Goal: Transaction & Acquisition: Purchase product/service

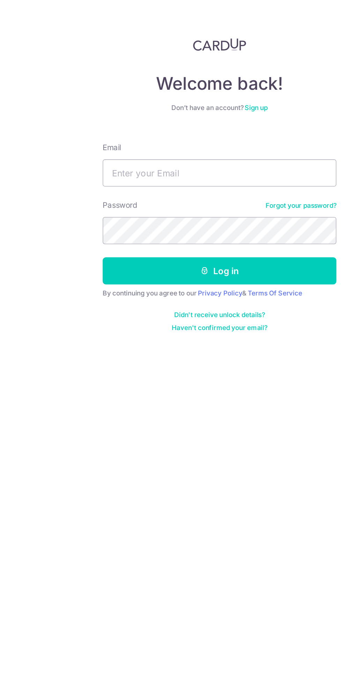
type input "[EMAIL_ADDRESS][DOMAIN_NAME]"
click at [233, 174] on button "Log in" at bounding box center [171, 173] width 150 height 17
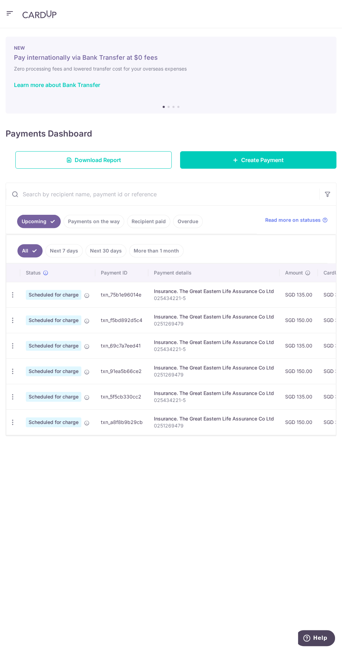
click at [10, 16] on icon "button" at bounding box center [10, 13] width 8 height 9
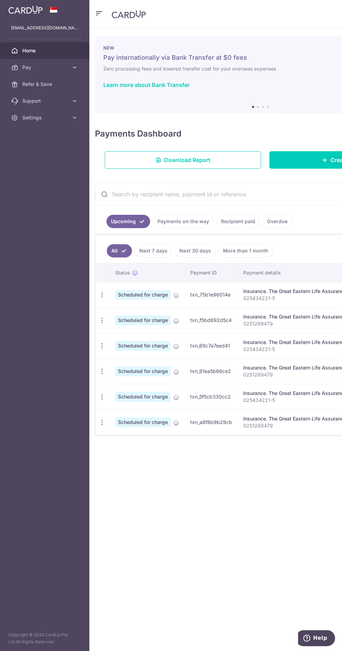
click at [27, 68] on span "Pay" at bounding box center [45, 67] width 46 height 7
click at [19, 87] on link "Payments" at bounding box center [44, 84] width 89 height 17
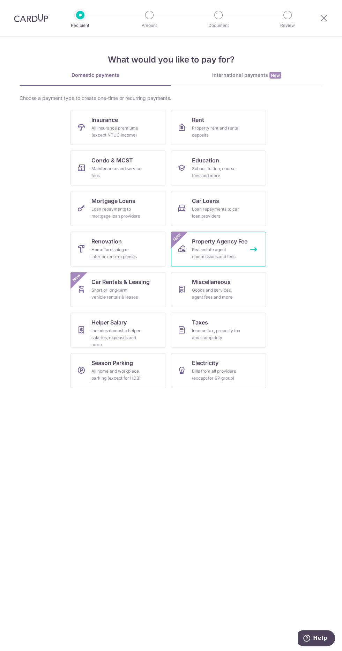
click at [237, 254] on div "Real estate agent commissions and fees" at bounding box center [217, 253] width 50 height 14
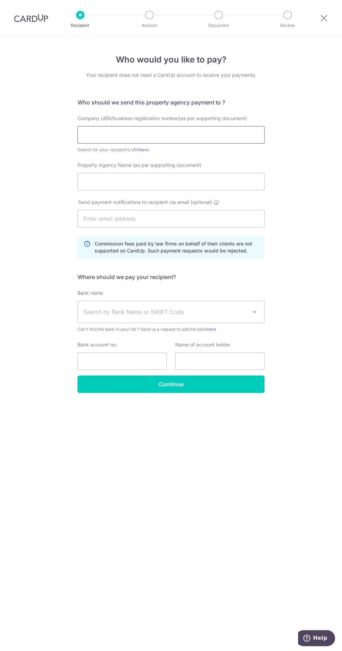
click at [223, 136] on input "text" at bounding box center [171, 134] width 187 height 17
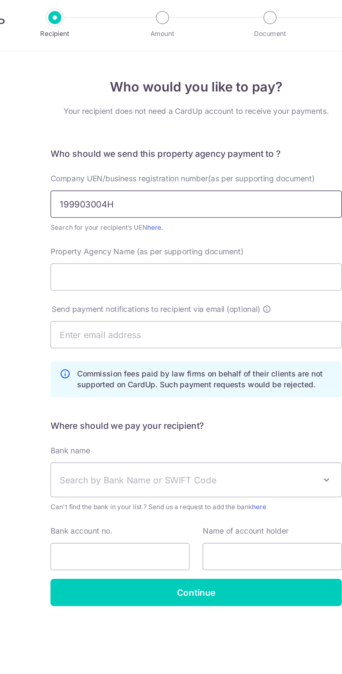
type input "199903004H"
click at [94, 181] on input "Property Agency Name (as per supporting document)" at bounding box center [171, 181] width 187 height 17
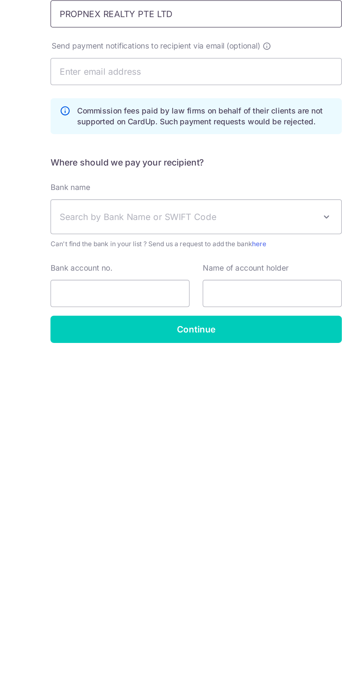
type input "PROPNEX REALTY PTE LTD"
click at [214, 312] on span "Search by Bank Name or SWIFT Code" at bounding box center [165, 312] width 164 height 8
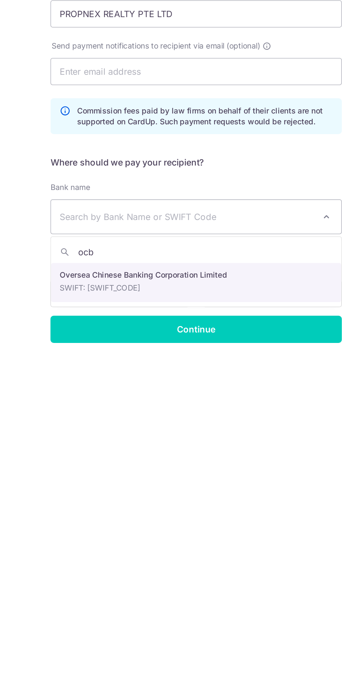
type input "ocbc"
select select "12"
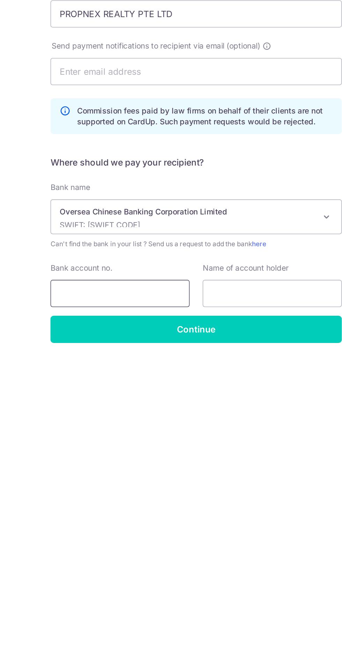
click at [138, 361] on input "Bank account no." at bounding box center [122, 361] width 89 height 17
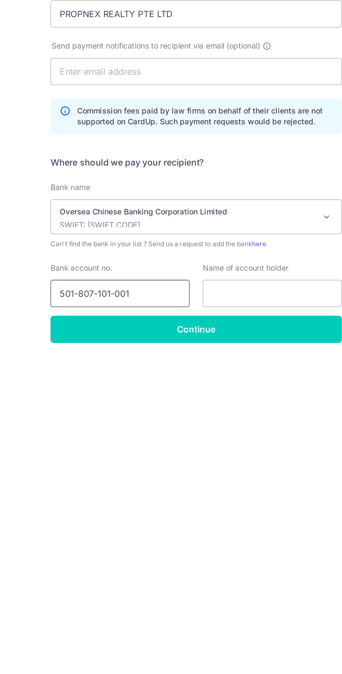
type input "501-807-101-001"
click at [234, 362] on input "text" at bounding box center [219, 361] width 89 height 17
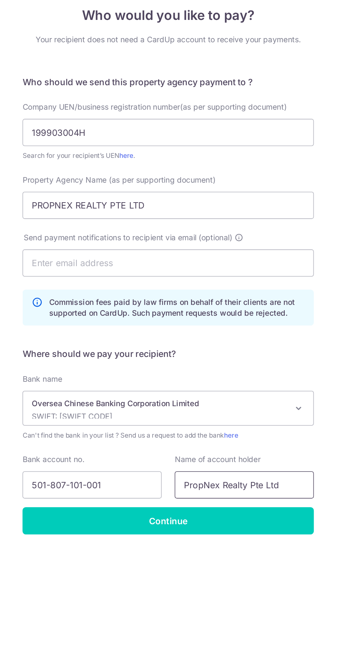
type input "PropNex Realty Pte Ltd"
click at [215, 388] on input "Continue" at bounding box center [171, 384] width 187 height 17
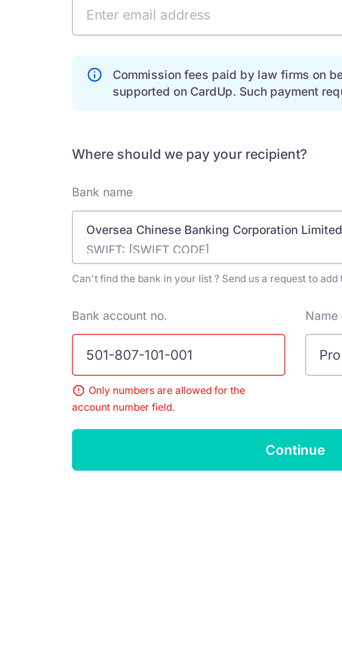
click at [117, 353] on input "501-807-101-001" at bounding box center [122, 361] width 89 height 17
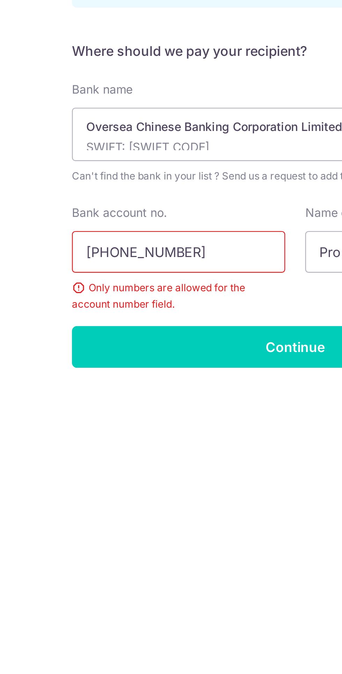
click at [109, 353] on input "[PHONE_NUMBER]" at bounding box center [122, 361] width 89 height 17
click at [95, 353] on input "501-807101001" at bounding box center [122, 361] width 89 height 17
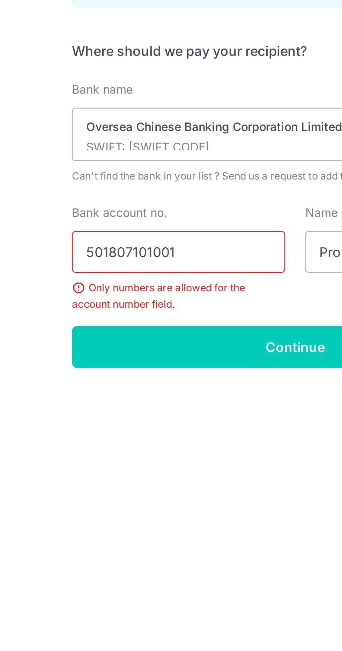
type input "501807101001"
click at [173, 392] on input "Continue" at bounding box center [171, 400] width 187 height 17
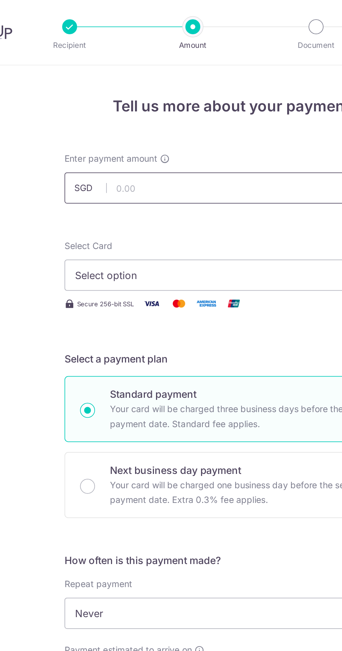
click at [177, 107] on input "text" at bounding box center [171, 105] width 187 height 17
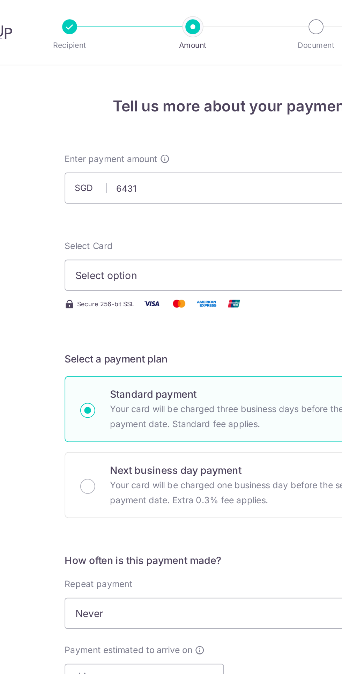
click at [209, 155] on span "Select option" at bounding box center [164, 154] width 163 height 8
type input "6,431.00"
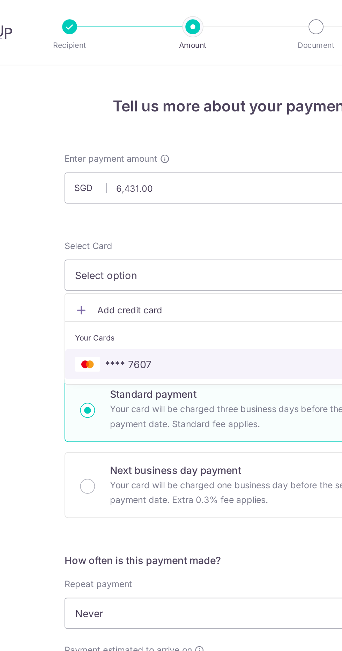
click at [179, 201] on span "**** 7607" at bounding box center [170, 204] width 175 height 8
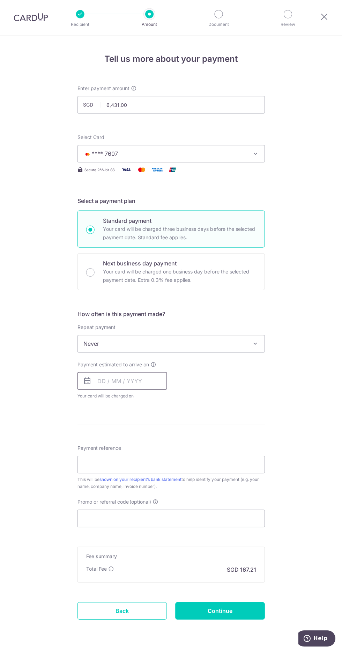
click at [138, 380] on input "text" at bounding box center [122, 380] width 89 height 17
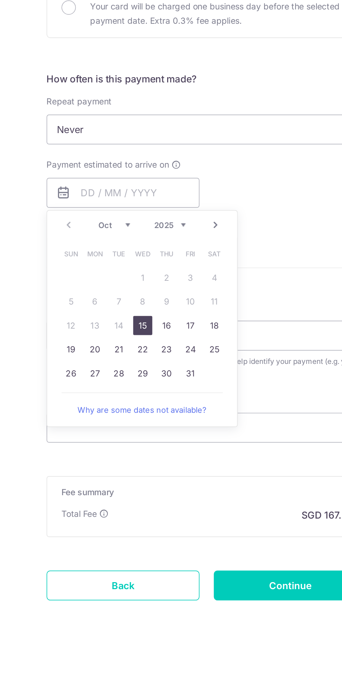
click at [135, 473] on link "22" at bounding box center [133, 472] width 11 height 11
type input "[DATE]"
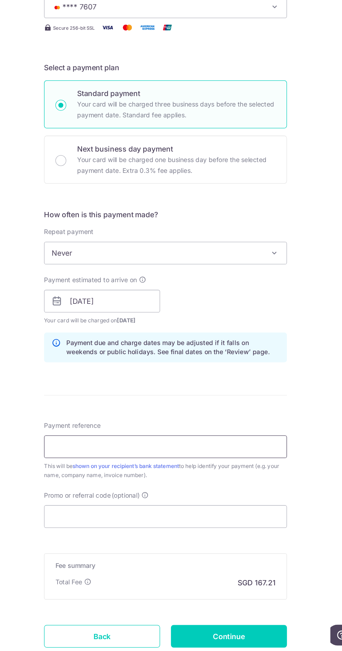
click at [224, 494] on input "Payment reference" at bounding box center [171, 493] width 187 height 17
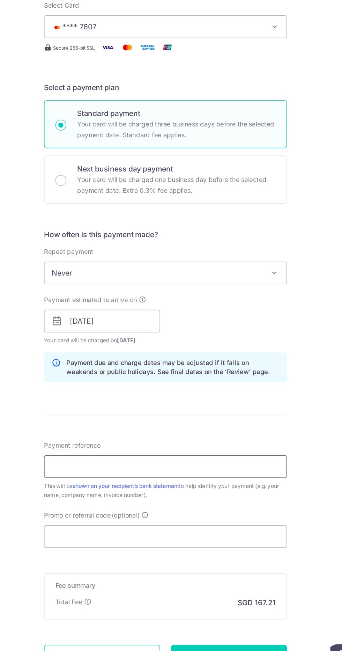
click at [246, 496] on input "Payment reference" at bounding box center [171, 493] width 187 height 17
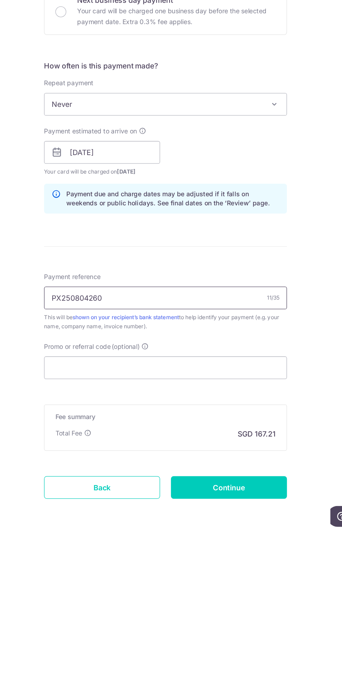
type input "PX250804260"
click at [234, 545] on input "Promo or referral code (optional)" at bounding box center [171, 546] width 187 height 17
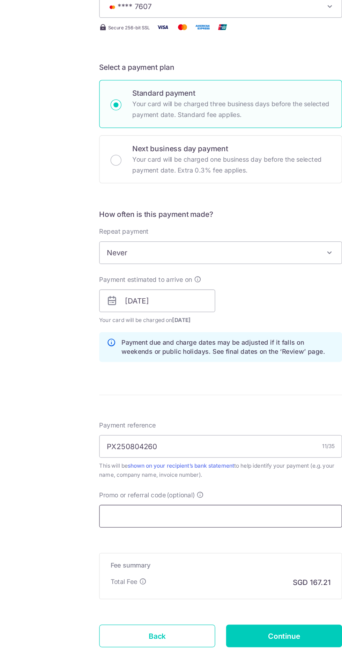
click at [154, 540] on input "Promo or referral code (optional)" at bounding box center [171, 546] width 187 height 17
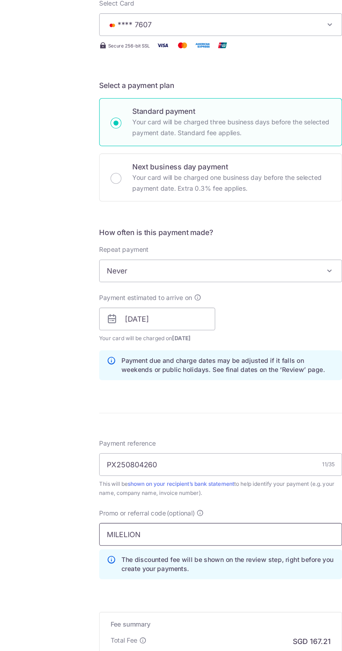
scroll to position [12, 0]
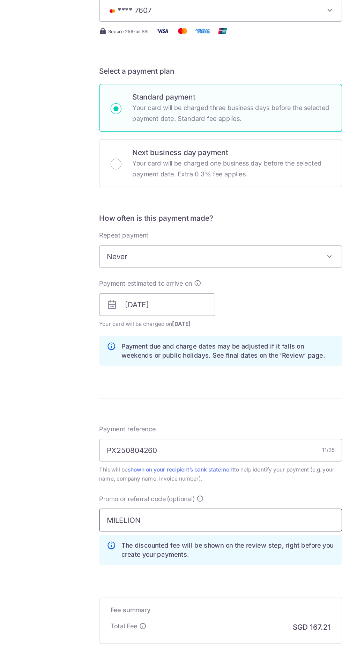
type input "MILELION"
click at [214, 576] on form "Enter payment amount SGD 6,431.00 6431.00 Recipient added successfully! Select …" at bounding box center [171, 380] width 187 height 613
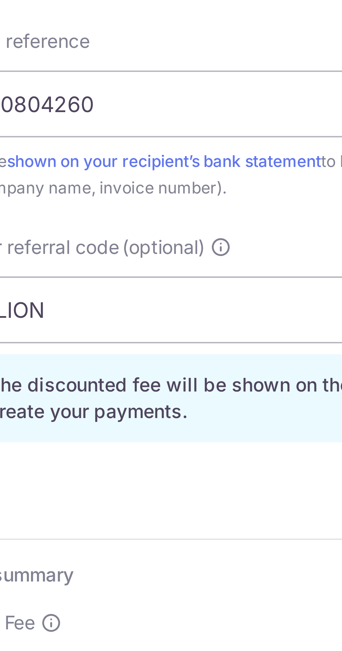
scroll to position [0, 0]
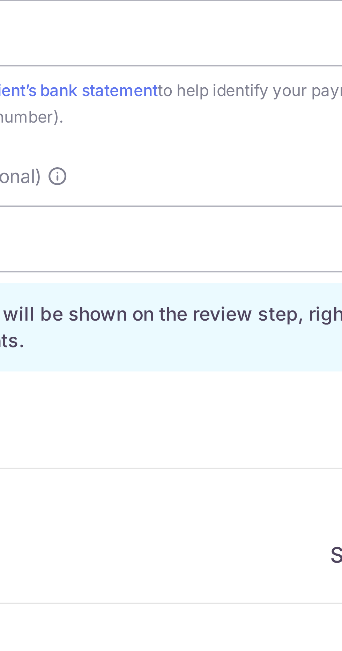
click at [217, 651] on input "Continue" at bounding box center [219, 659] width 89 height 17
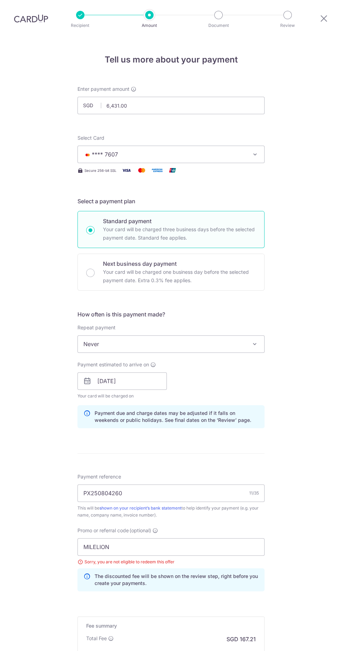
scroll to position [21, 0]
